Goal: Task Accomplishment & Management: Complete application form

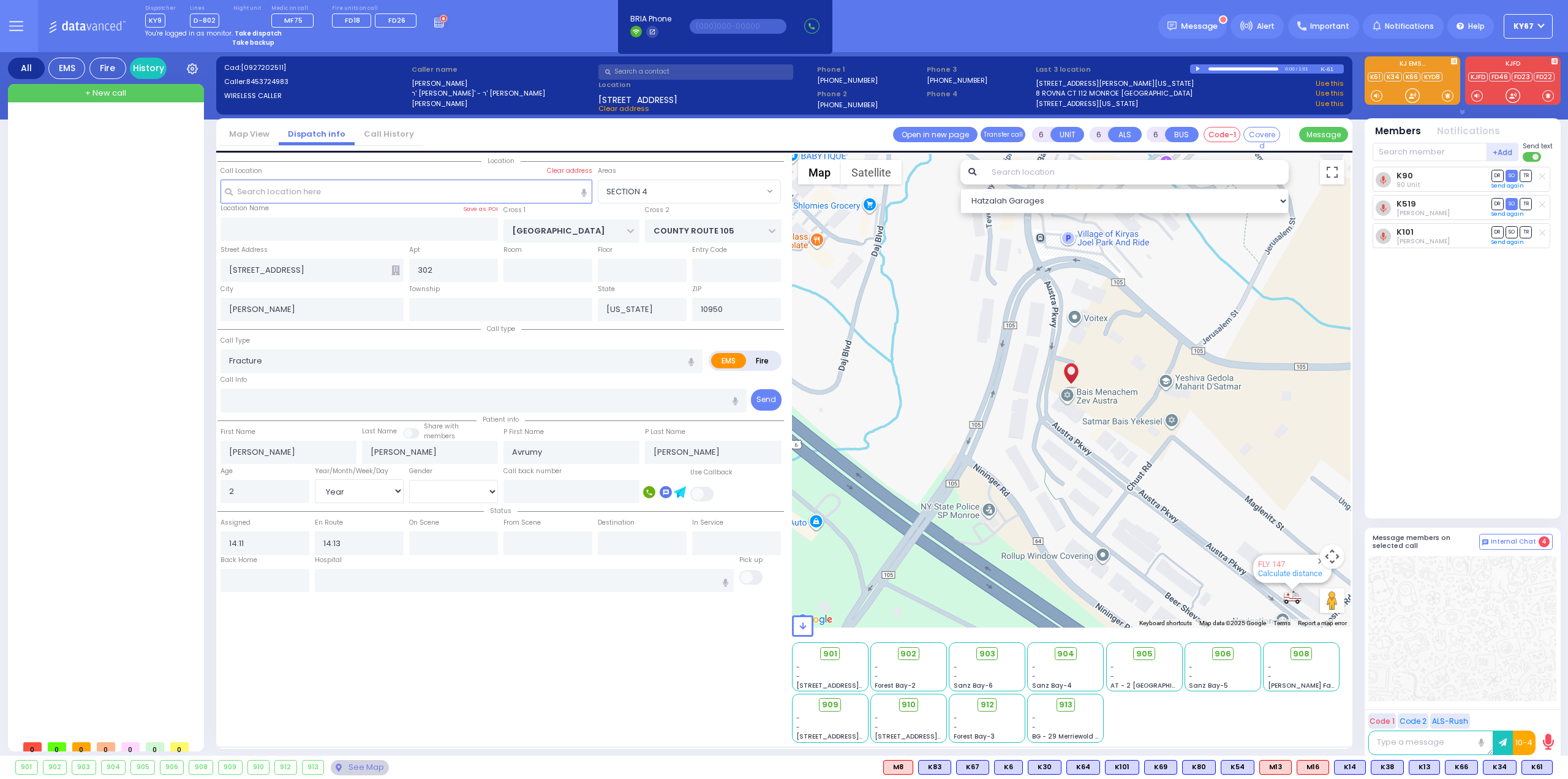
select select "SECTION 4"
select select "Year"
